Goal: Information Seeking & Learning: Check status

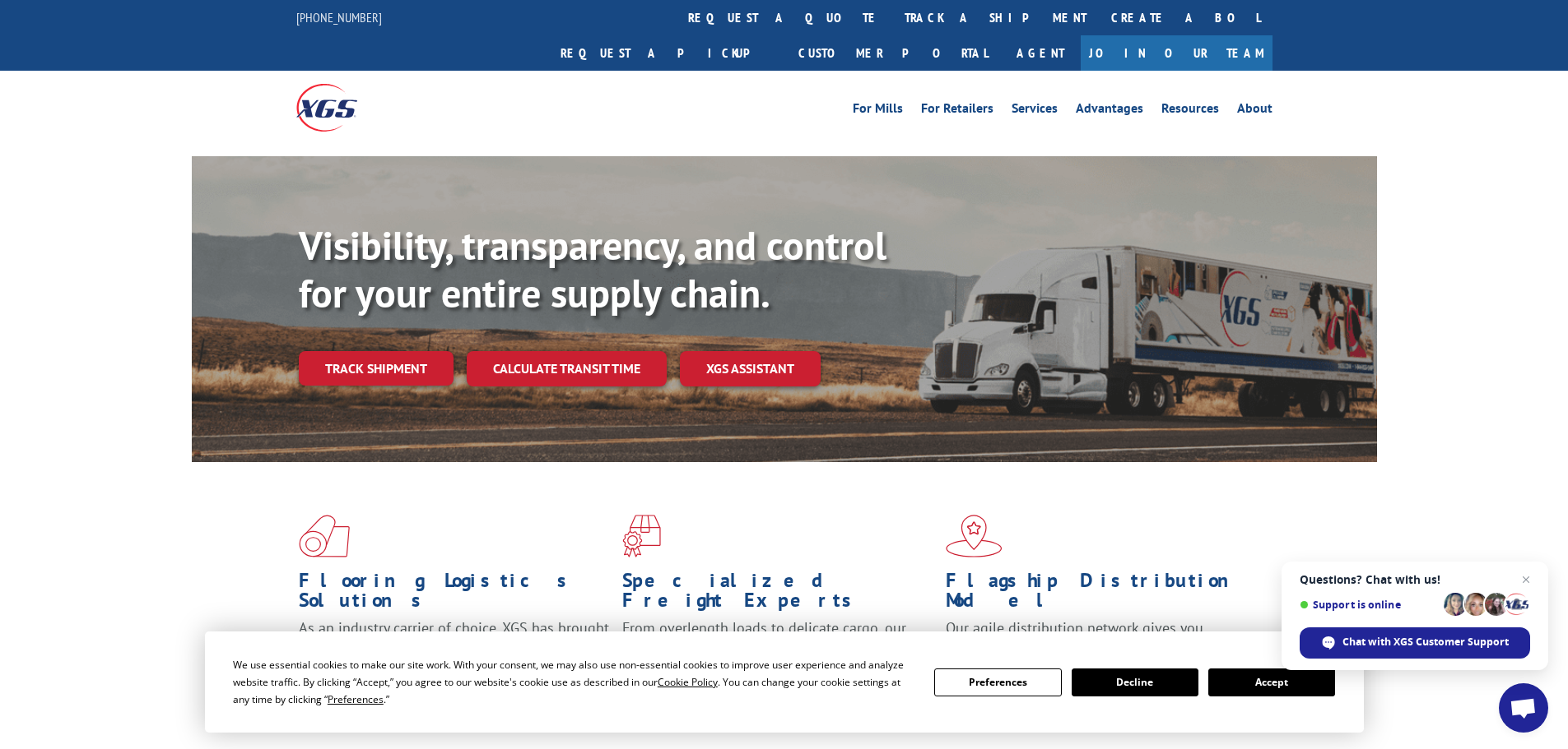
click at [338, 350] on div "Visibility, transparency, and control for your entire supply chain. Track shipm…" at bounding box center [837, 337] width 1078 height 229
click at [347, 351] on link "Track shipment" at bounding box center [376, 368] width 155 height 35
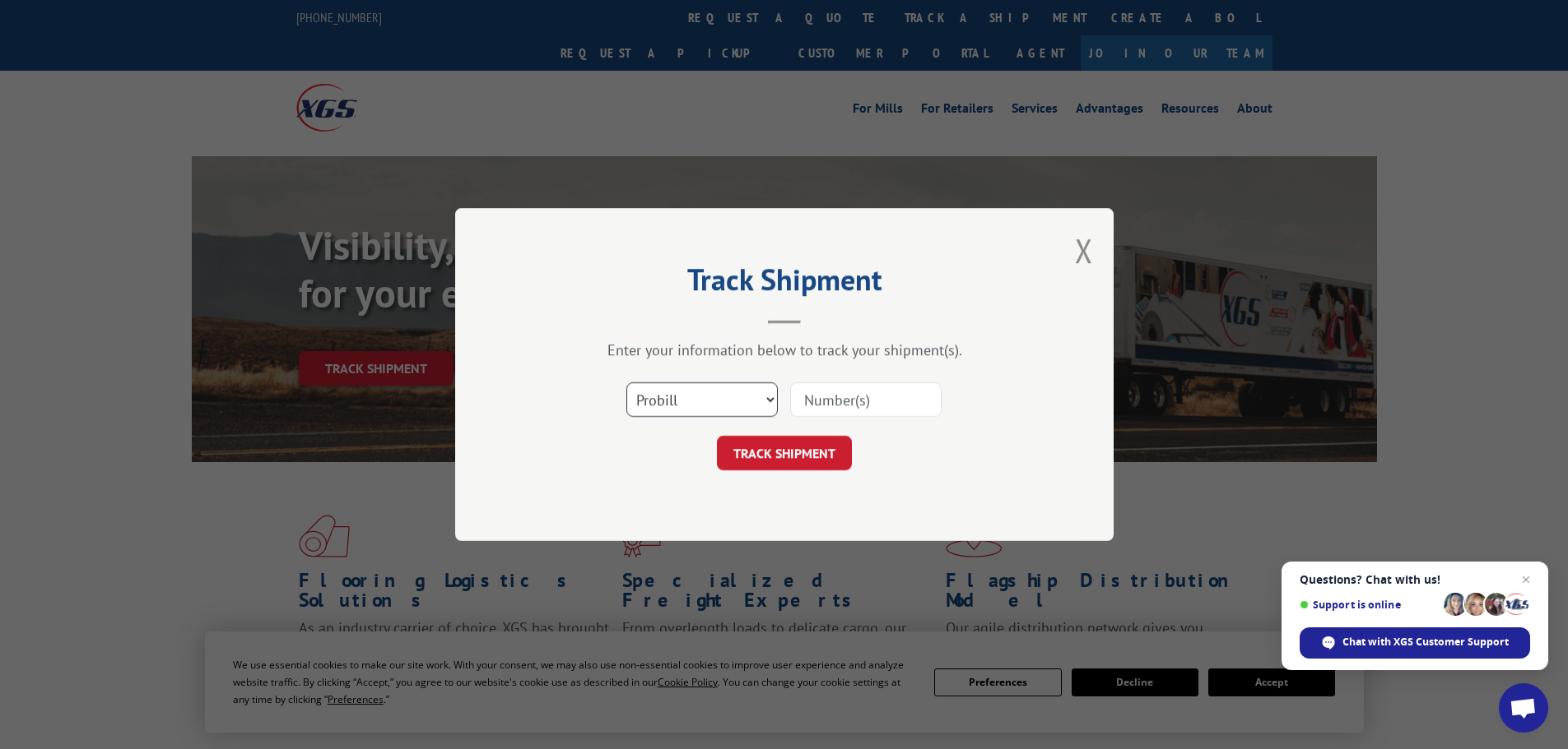
click at [716, 390] on select "Select category... Probill BOL PO" at bounding box center [702, 399] width 152 height 35
select select "po"
click at [626, 383] on select "Select category... Probill BOL PO" at bounding box center [702, 399] width 152 height 35
click at [823, 409] on input at bounding box center [866, 399] width 152 height 35
paste input "02505646"
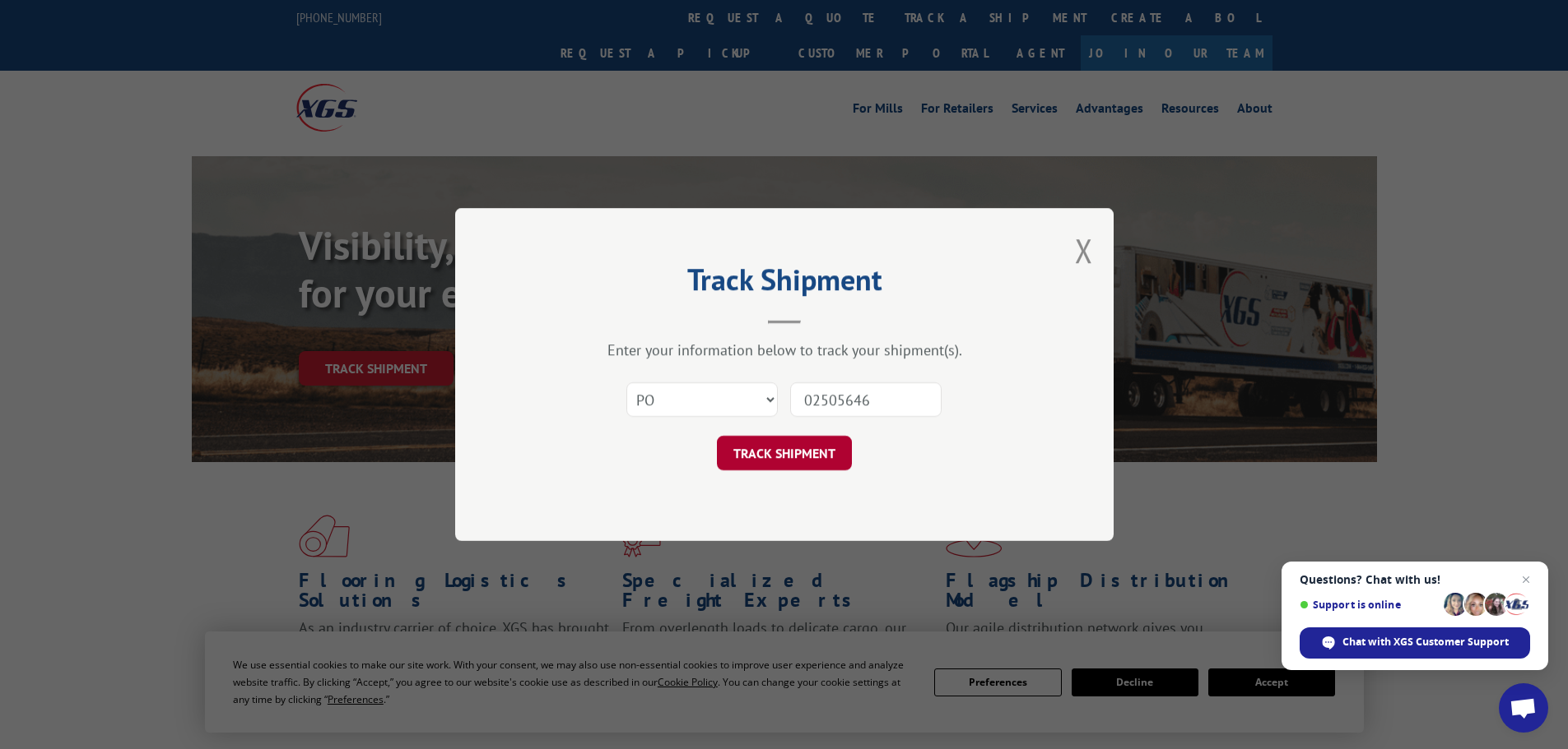
type input "02505646"
click at [818, 440] on button "TRACK SHIPMENT" at bounding box center [784, 452] width 135 height 35
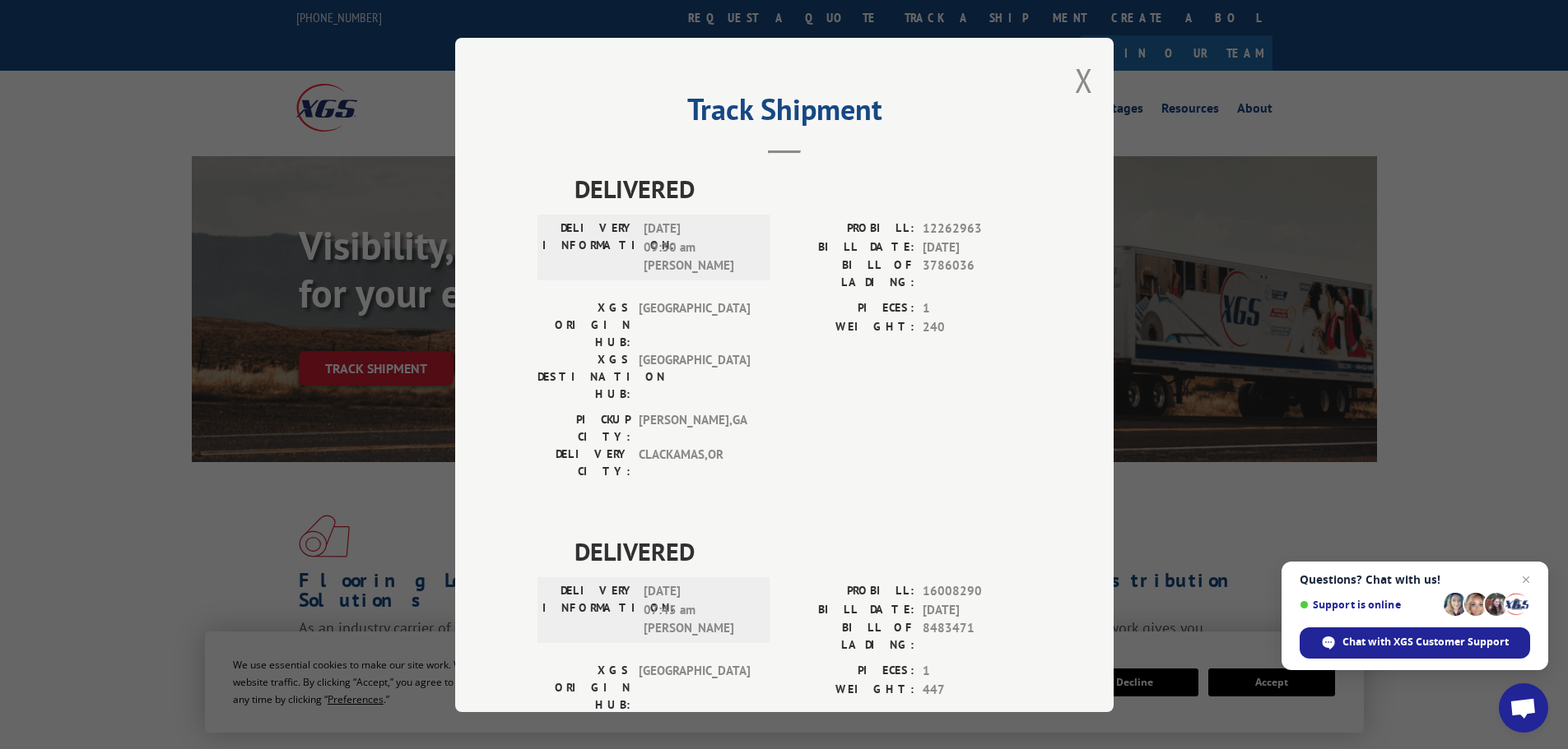
click at [1062, 80] on div "Track Shipment DELIVERED DELIVERY INFORMATION: [DATE] 09:30 am [PERSON_NAME] PR…" at bounding box center [784, 375] width 658 height 675
click at [1075, 78] on button "Close modal" at bounding box center [1083, 80] width 18 height 44
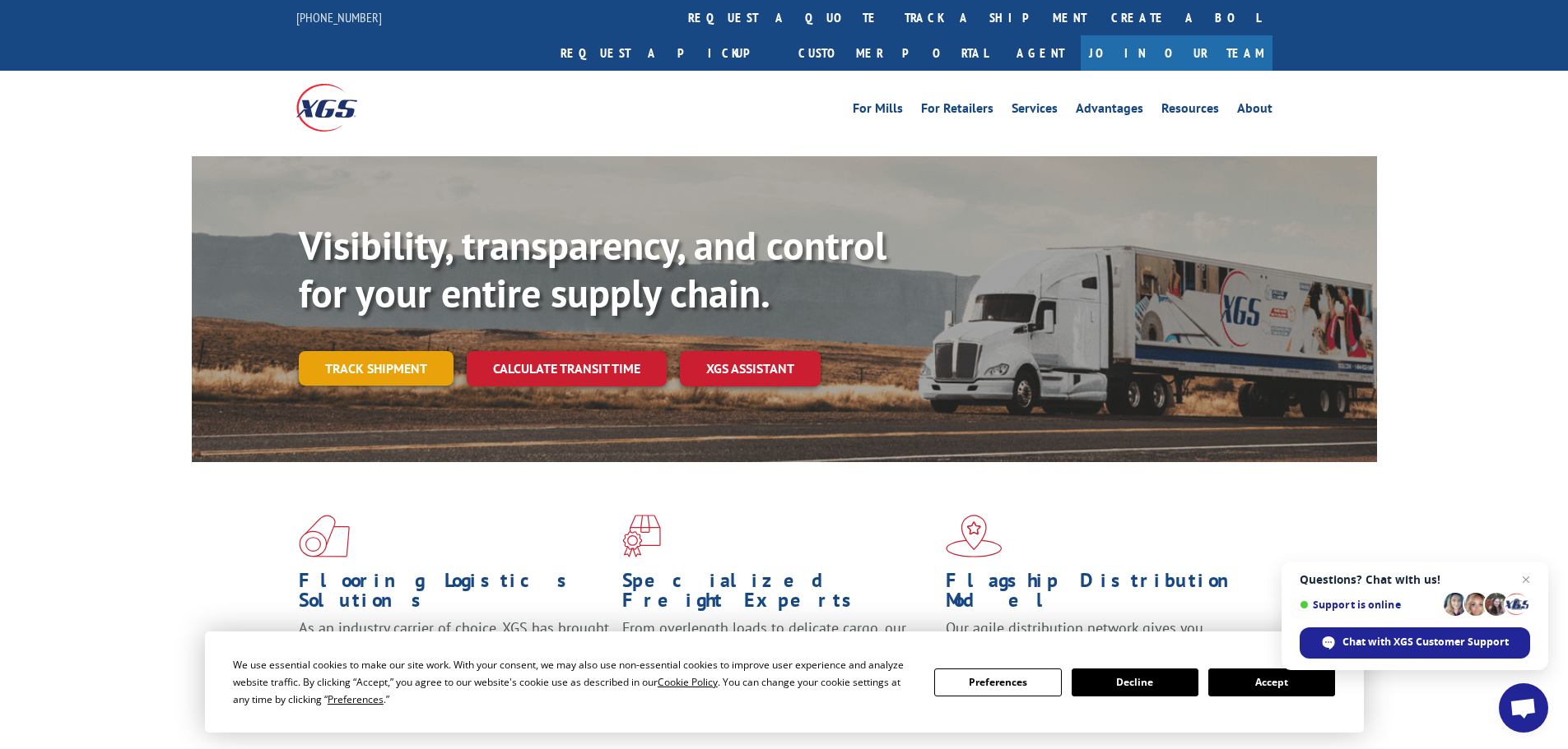
click at [402, 351] on link "Track shipment" at bounding box center [376, 368] width 155 height 35
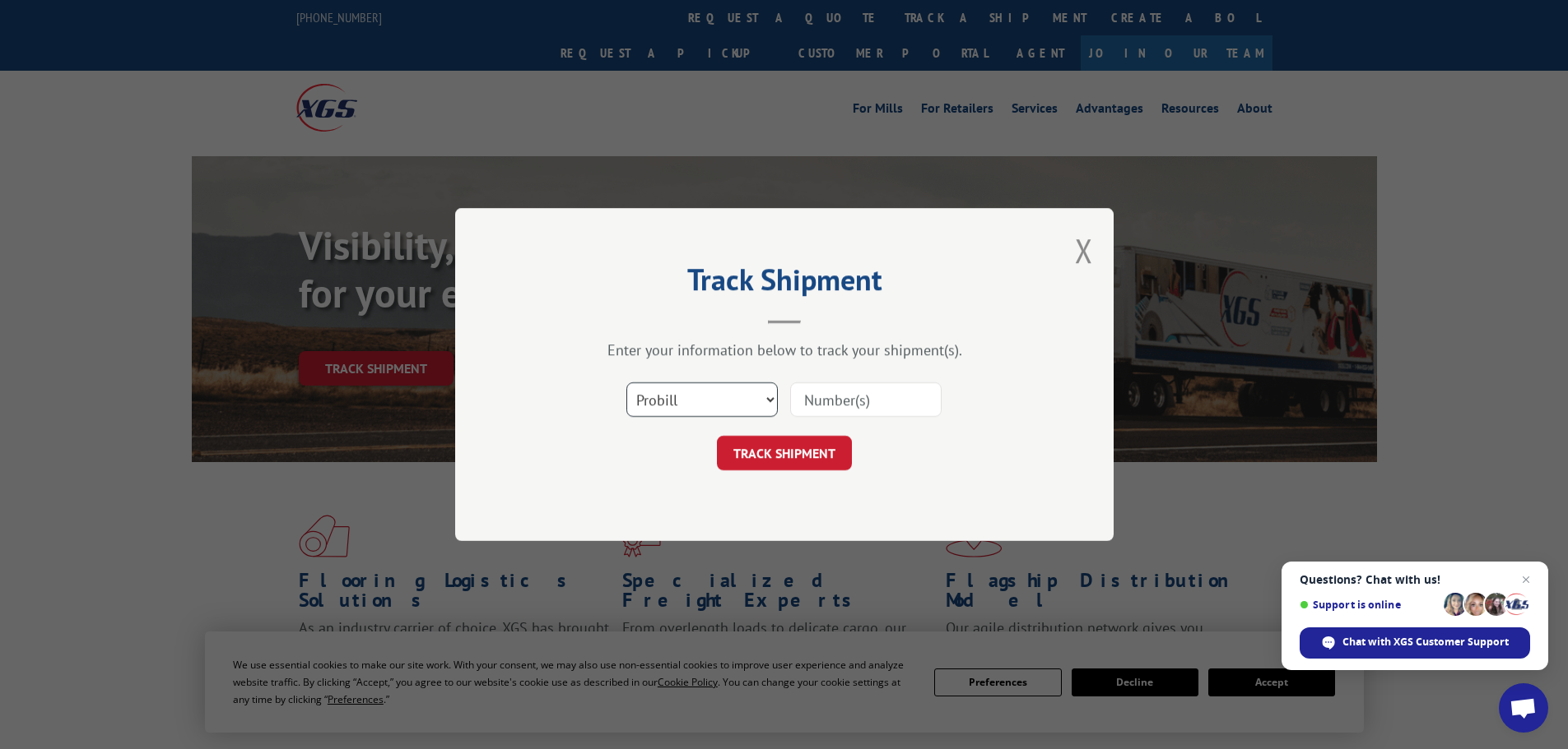
click at [712, 388] on select "Select category... Probill BOL PO" at bounding box center [702, 399] width 152 height 35
select select "po"
click at [626, 383] on select "Select category... Probill BOL PO" at bounding box center [702, 399] width 152 height 35
click at [1064, 410] on div "Track Shipment Enter your information below to track your shipment(s). Select c…" at bounding box center [784, 374] width 658 height 333
click at [889, 404] on input at bounding box center [866, 399] width 152 height 35
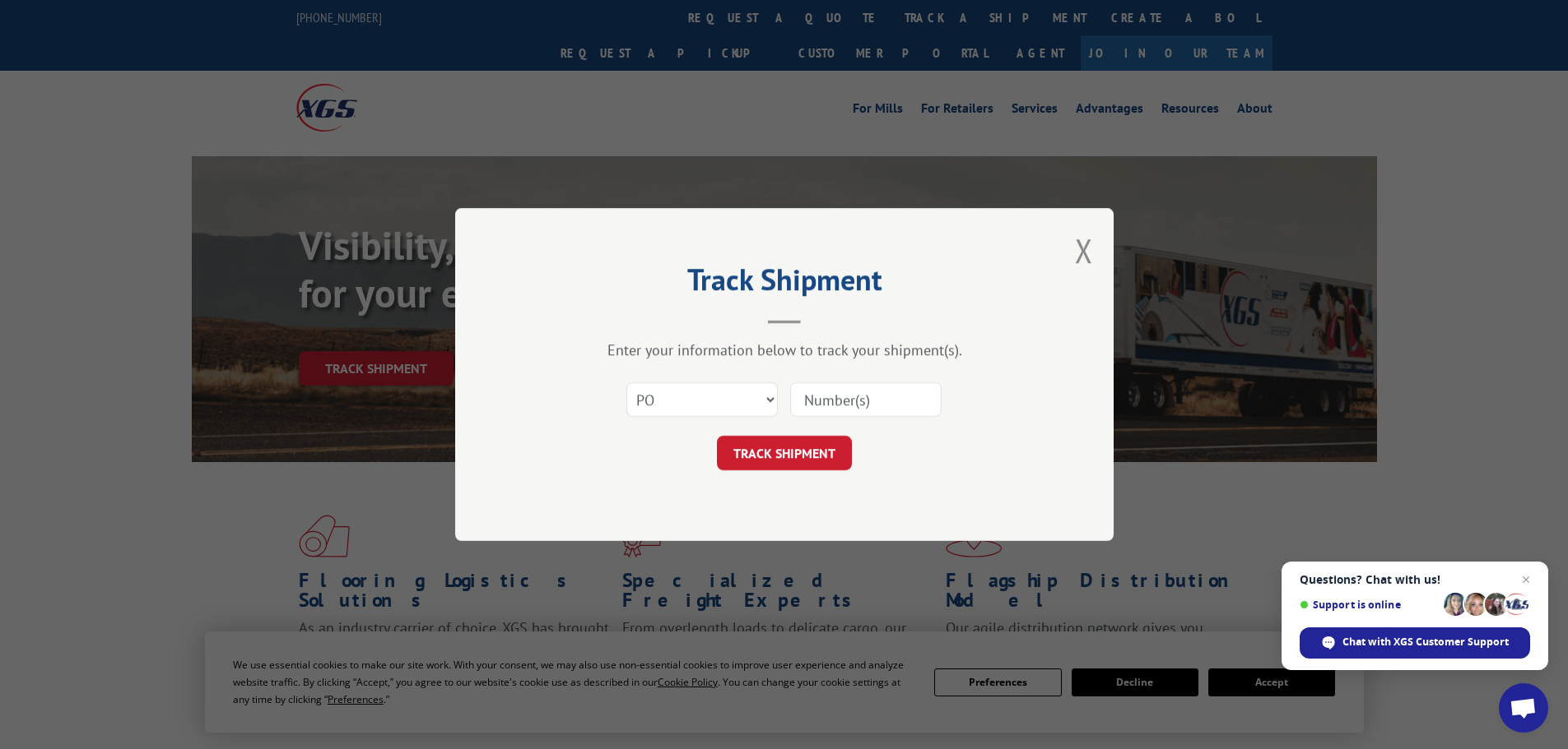
paste input "02505681"
type input "02505681"
click at [824, 468] on button "TRACK SHIPMENT" at bounding box center [784, 452] width 135 height 35
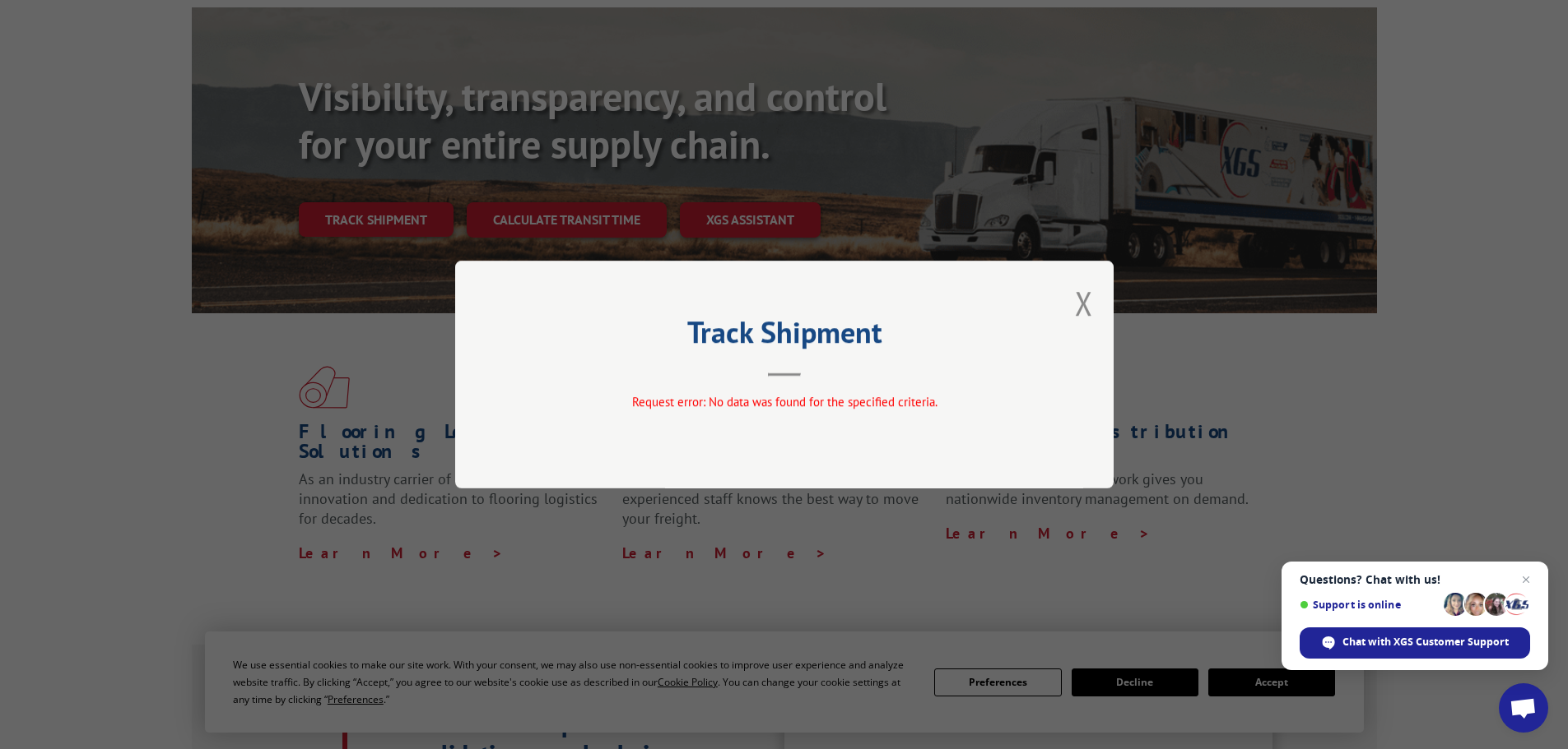
scroll to position [164, 0]
